Goal: Obtain resource: Download file/media

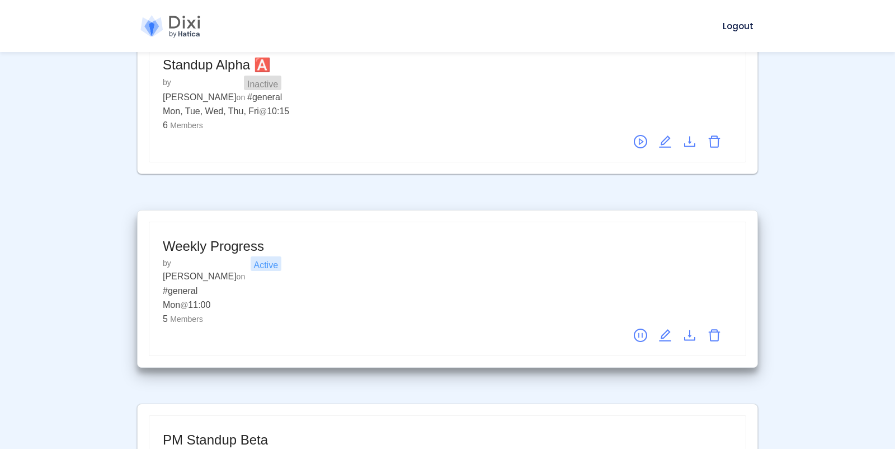
scroll to position [267, 0]
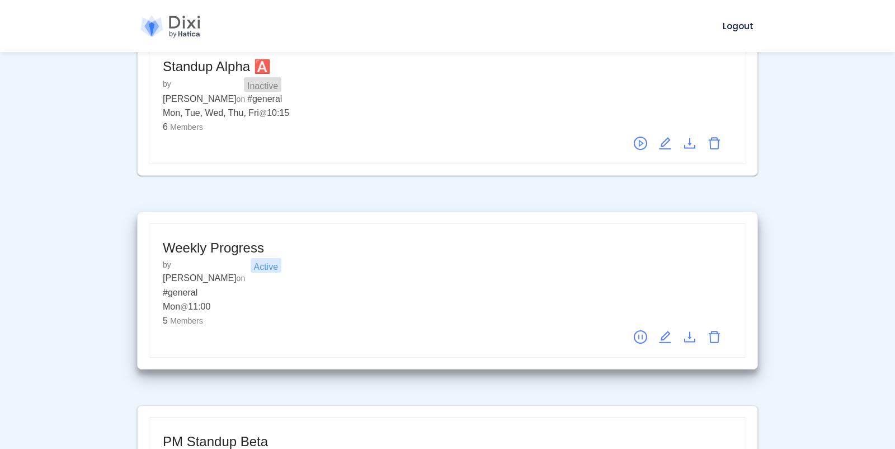
click at [689, 330] on icon "download" at bounding box center [689, 336] width 13 height 13
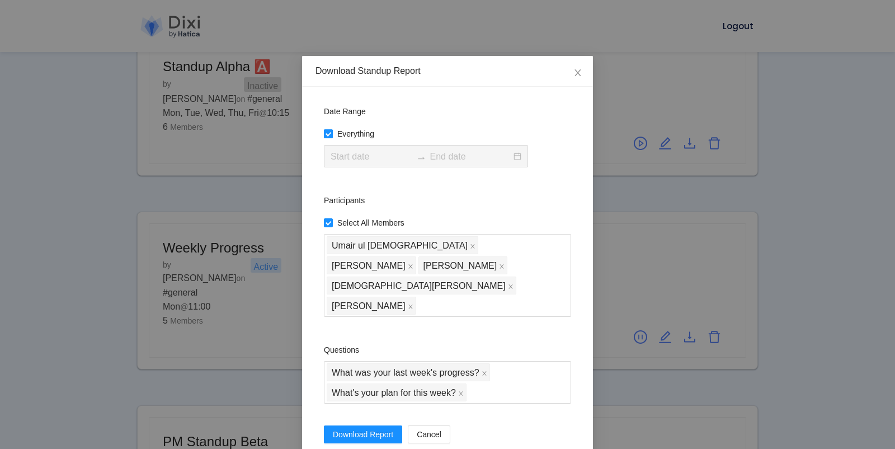
click at [338, 128] on span "Everything" at bounding box center [356, 134] width 46 height 22
click at [332, 129] on input "Everything" at bounding box center [328, 133] width 8 height 8
checkbox input "false"
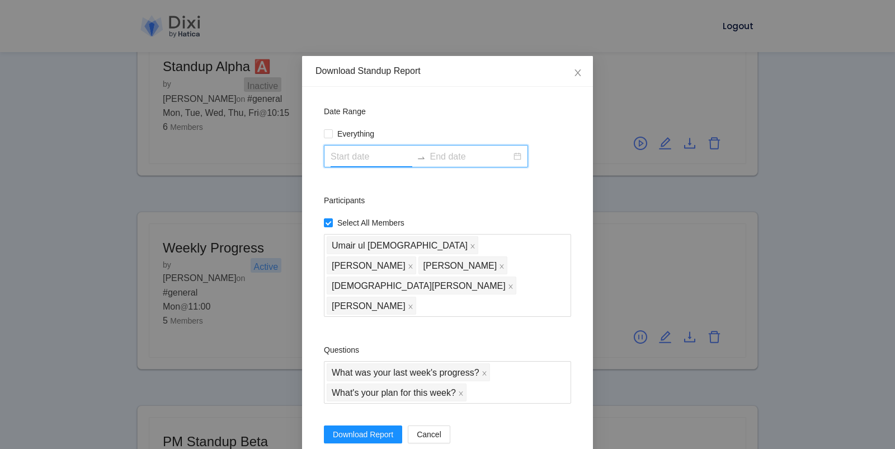
click at [338, 153] on input at bounding box center [372, 156] width 82 height 14
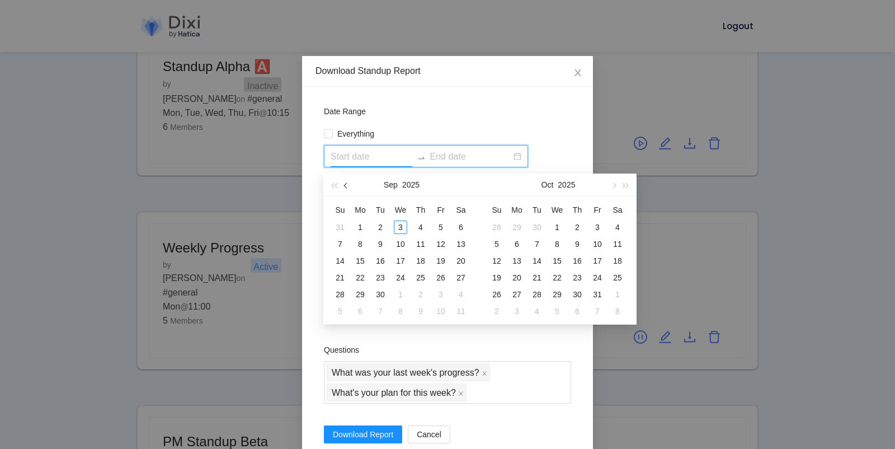
click at [346, 182] on span "button" at bounding box center [347, 185] width 6 height 6
type input "[DATE]"
click at [362, 224] on div "30" at bounding box center [360, 226] width 13 height 13
type input "[DATE]"
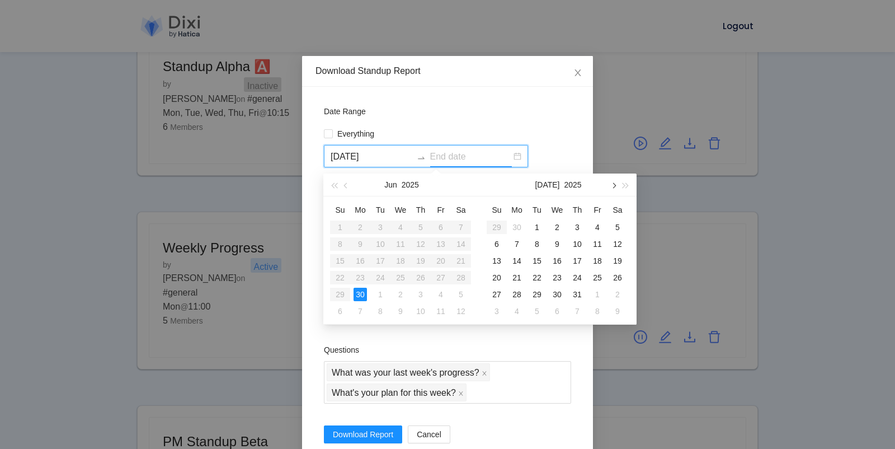
click at [610, 180] on button "button" at bounding box center [613, 184] width 12 height 22
type input "[DATE]"
click at [519, 306] on div "1" at bounding box center [516, 310] width 13 height 13
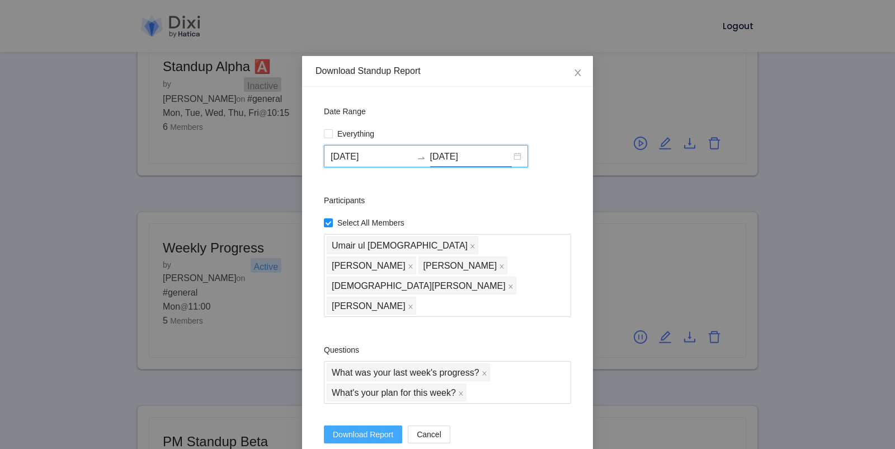
click at [365, 428] on span "Download Report" at bounding box center [363, 434] width 60 height 12
